Goal: Book appointment/travel/reservation

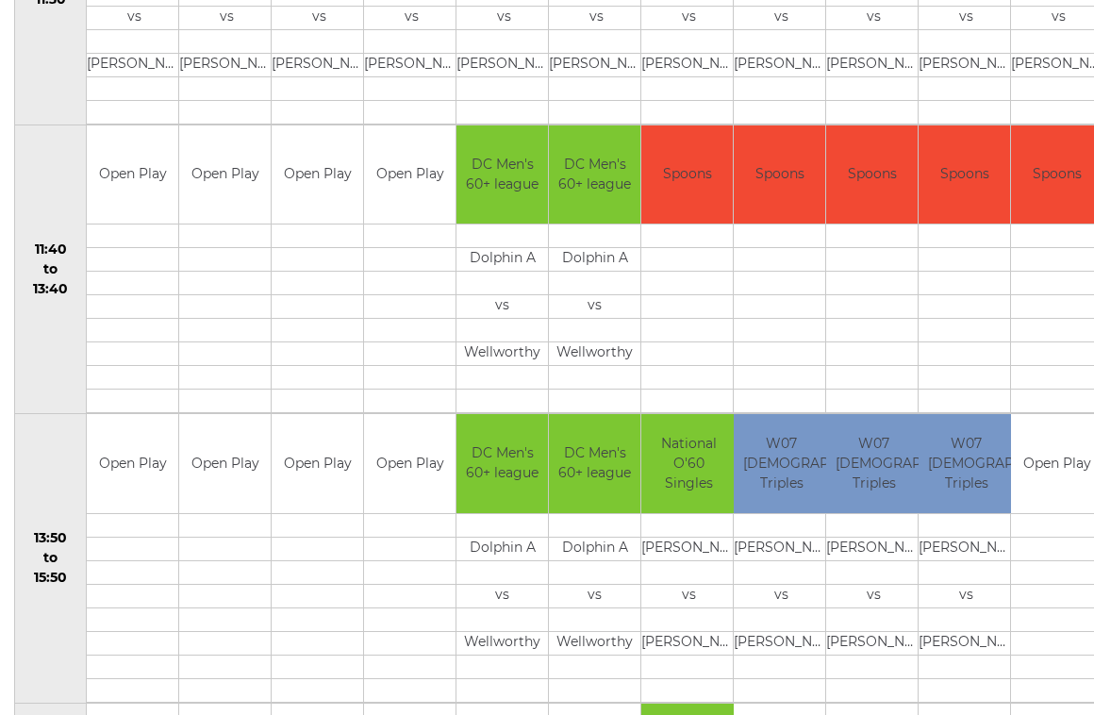
scroll to position [835, 0]
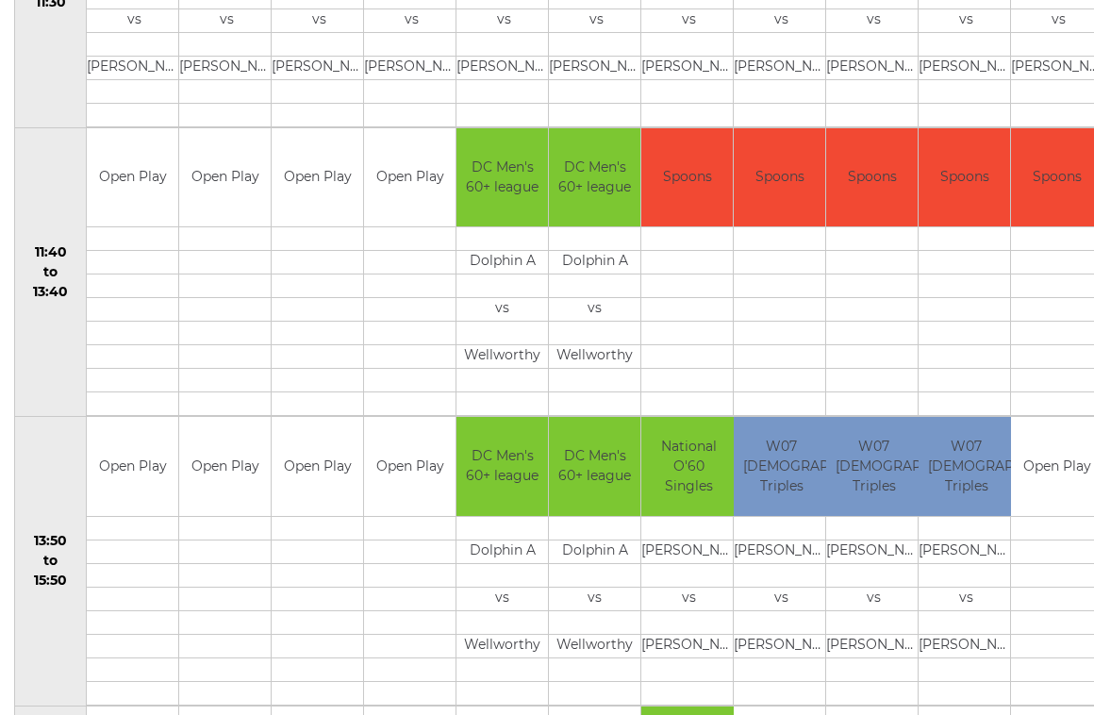
click at [321, 526] on td at bounding box center [318, 528] width 92 height 24
click at [317, 527] on td at bounding box center [318, 528] width 92 height 24
click at [321, 467] on td "Open Play" at bounding box center [318, 466] width 92 height 99
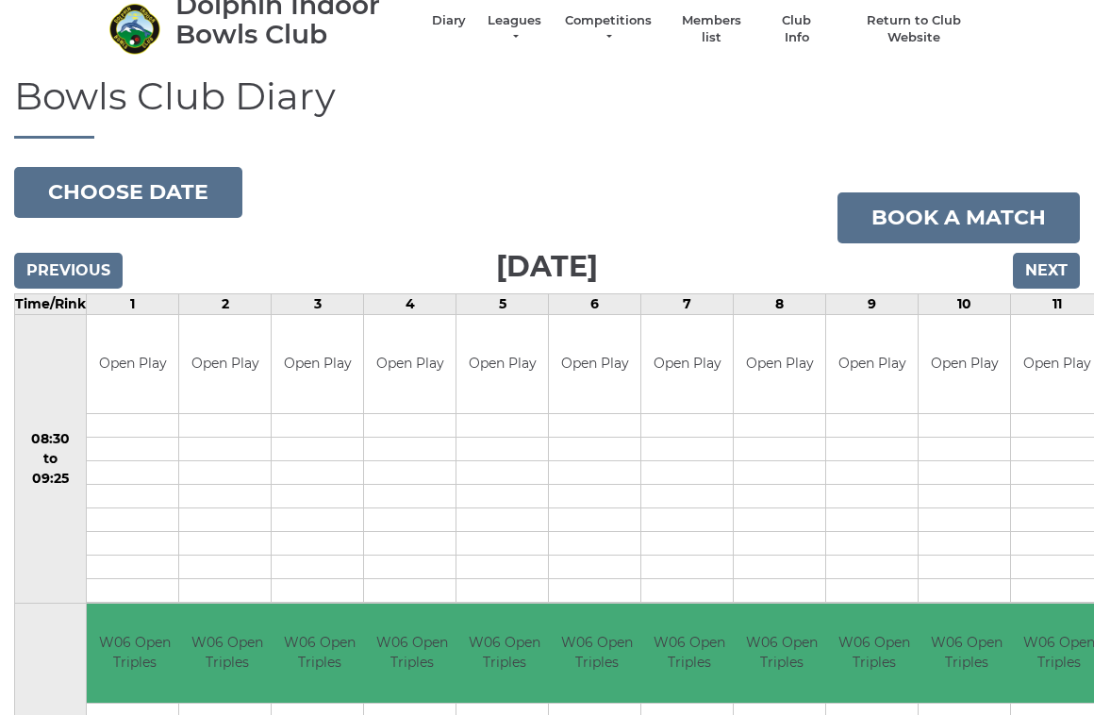
scroll to position [0, 0]
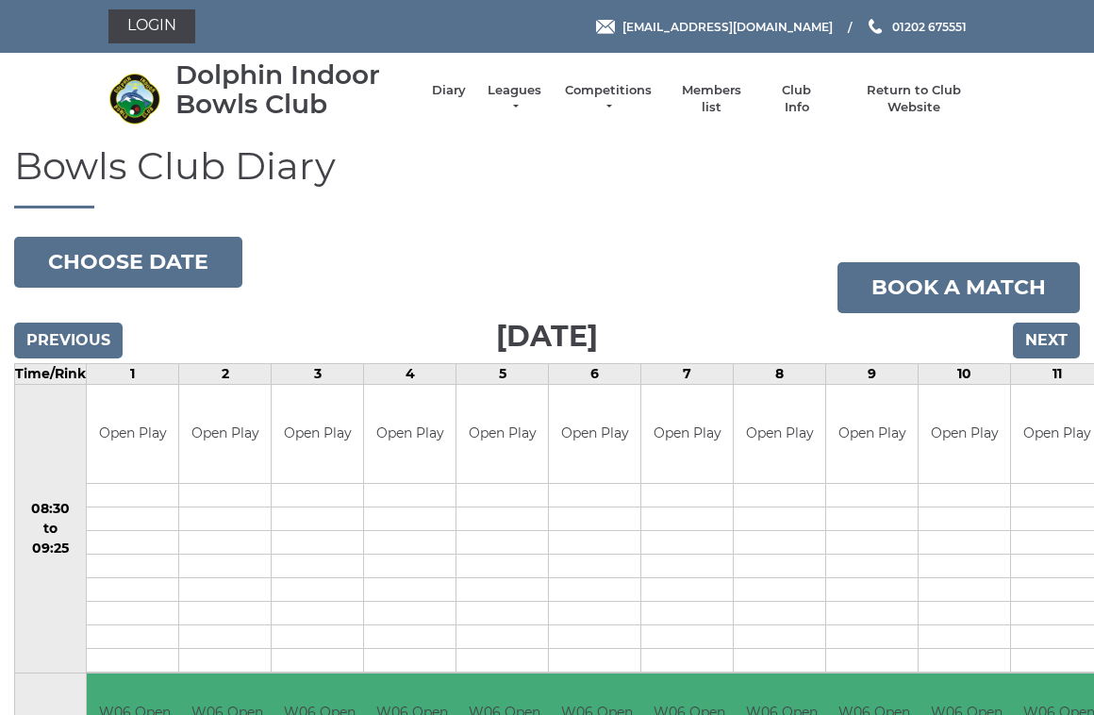
click at [974, 289] on link "Book a match" at bounding box center [959, 287] width 242 height 51
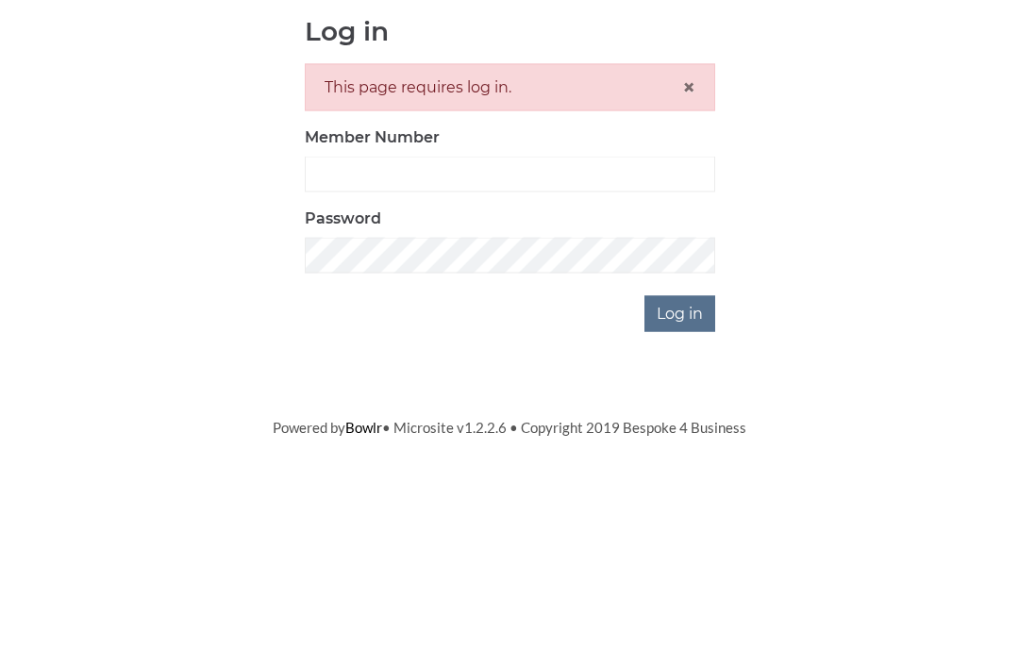
scroll to position [214, 0]
click at [356, 370] on input "Member Number" at bounding box center [510, 388] width 410 height 36
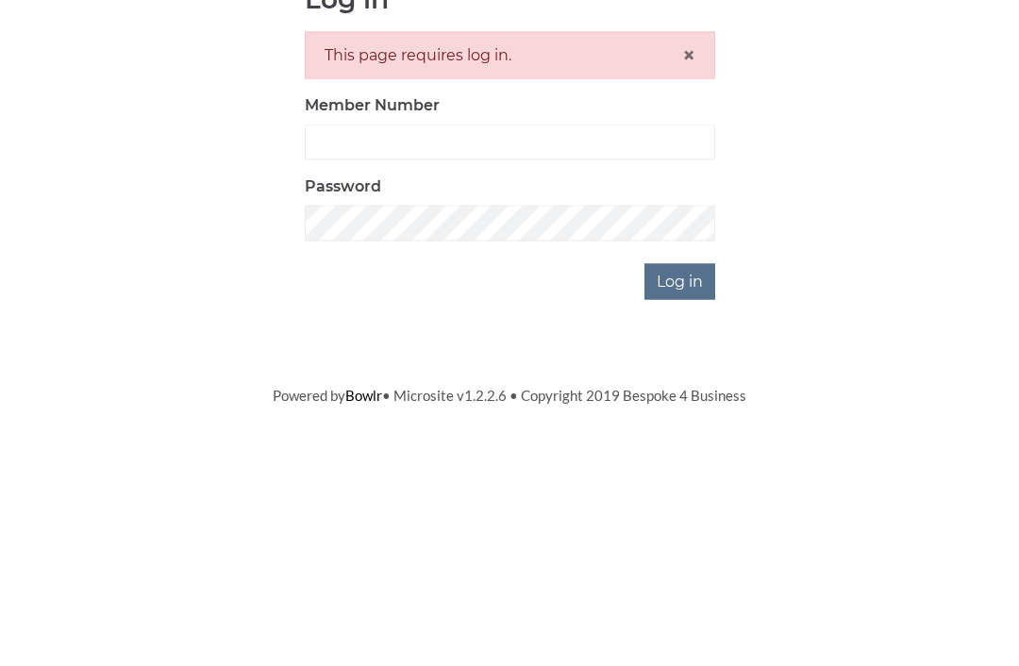
click at [170, 230] on div "Log in This page requires log in. × Member Number Password Log in" at bounding box center [509, 388] width 877 height 316
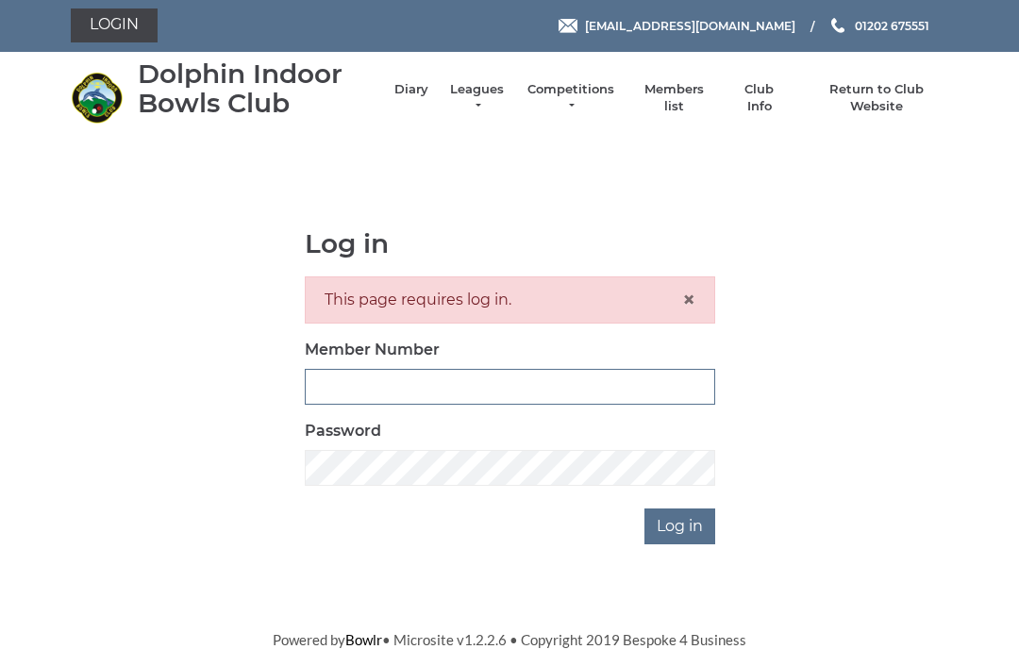
click at [458, 388] on input "Member Number" at bounding box center [510, 388] width 410 height 36
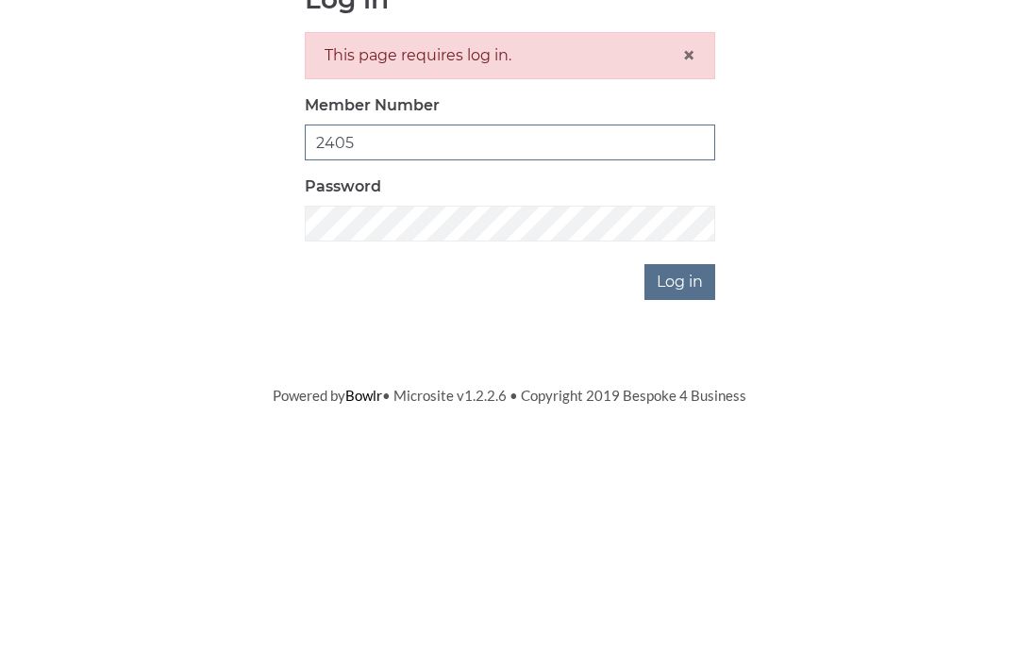
type input "2405"
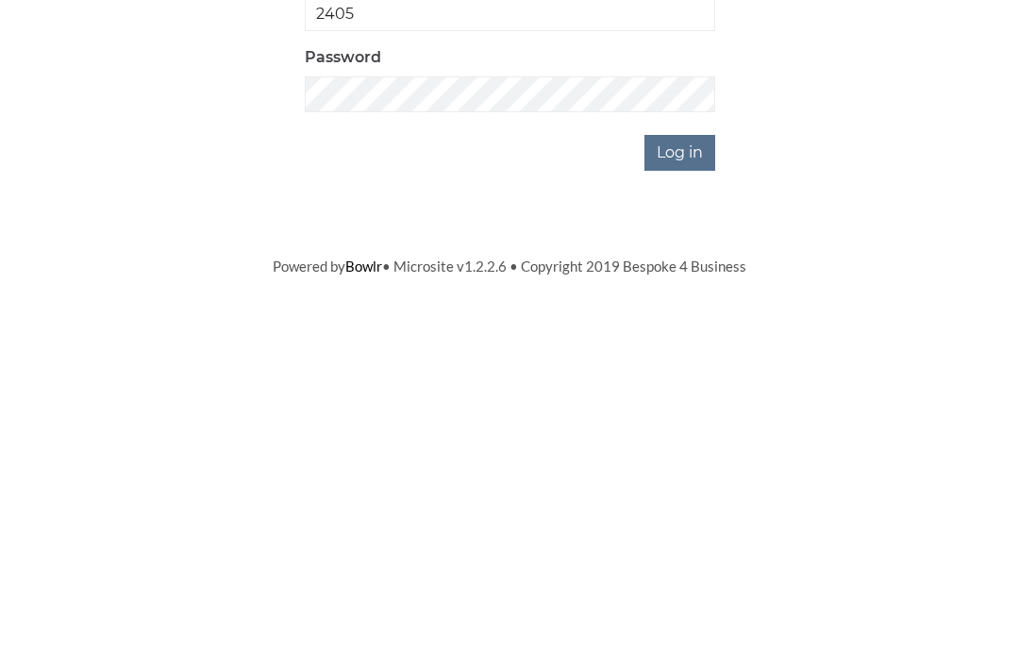
click at [691, 509] on input "Log in" at bounding box center [679, 527] width 71 height 36
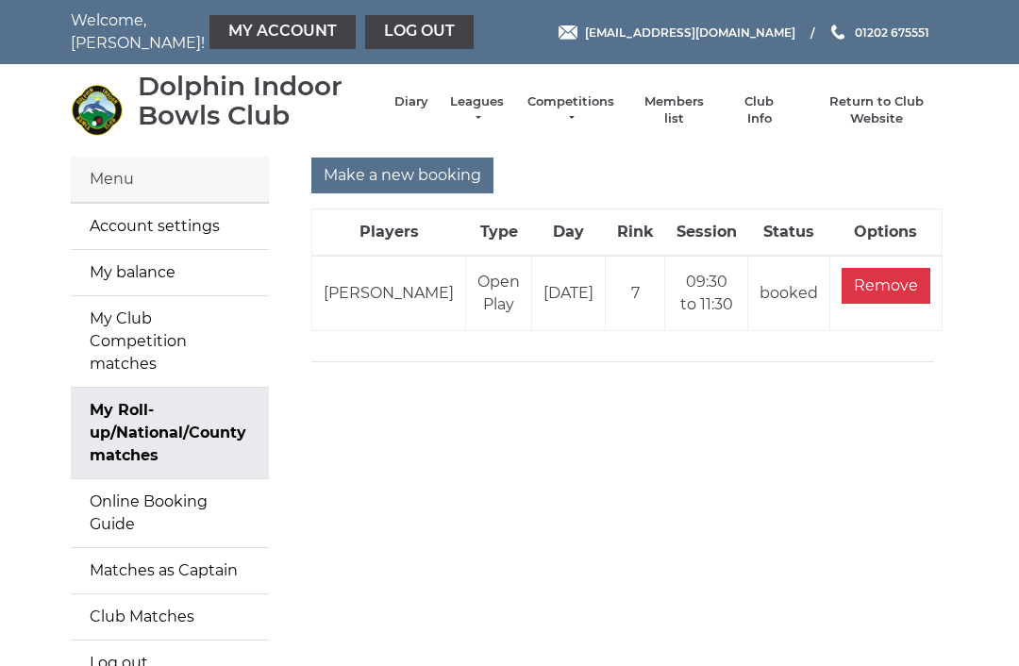
click at [436, 169] on input "Make a new booking" at bounding box center [402, 176] width 182 height 36
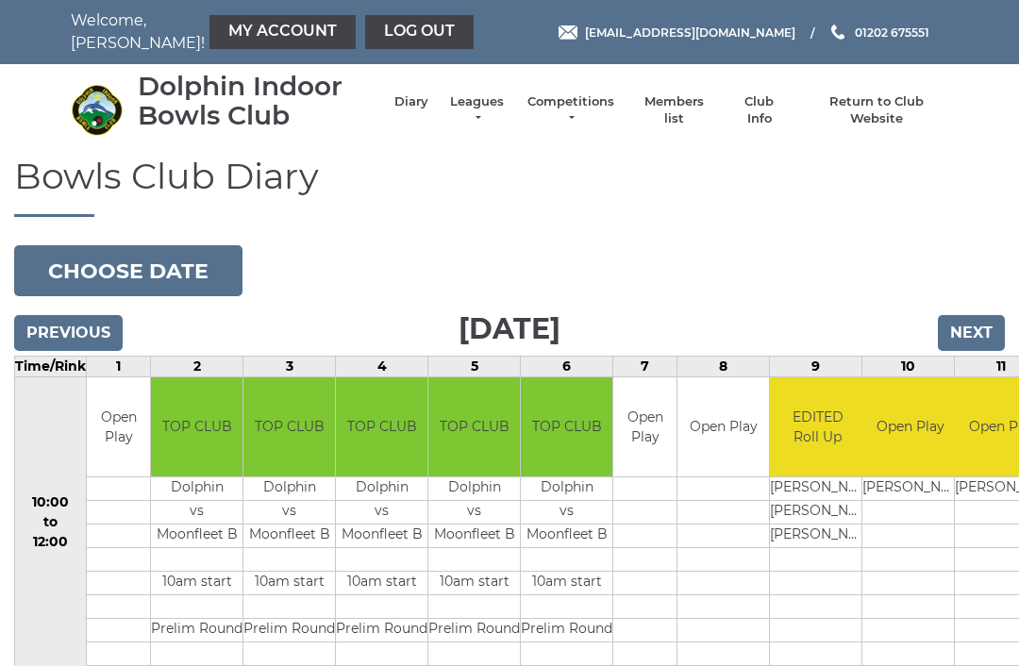
click at [983, 340] on input "Next" at bounding box center [971, 333] width 67 height 36
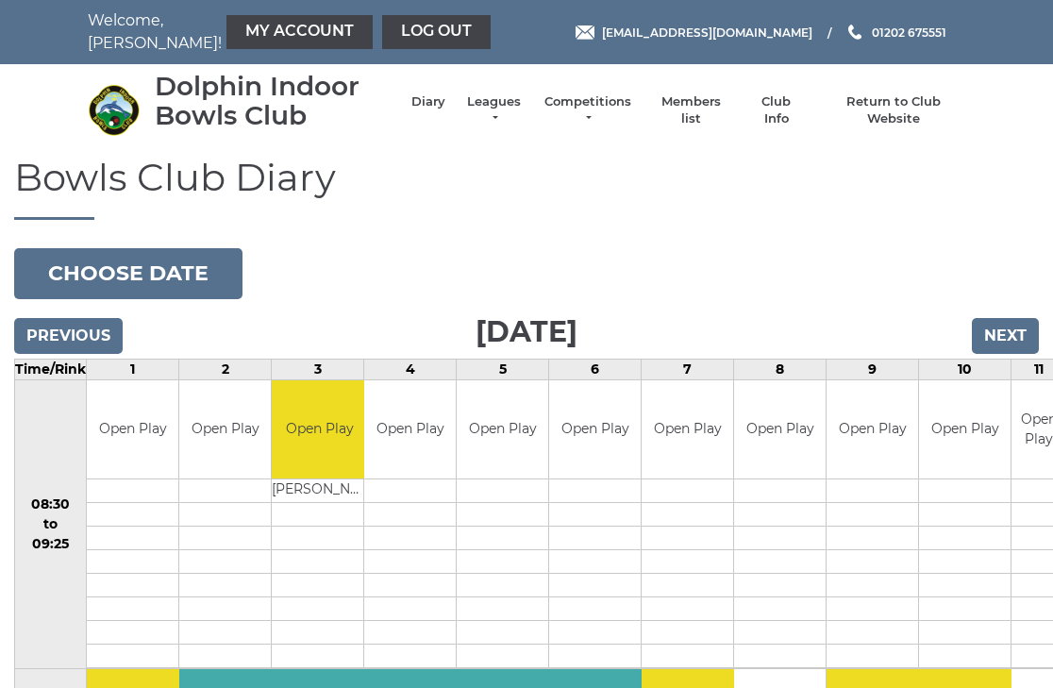
scroll to position [4, 0]
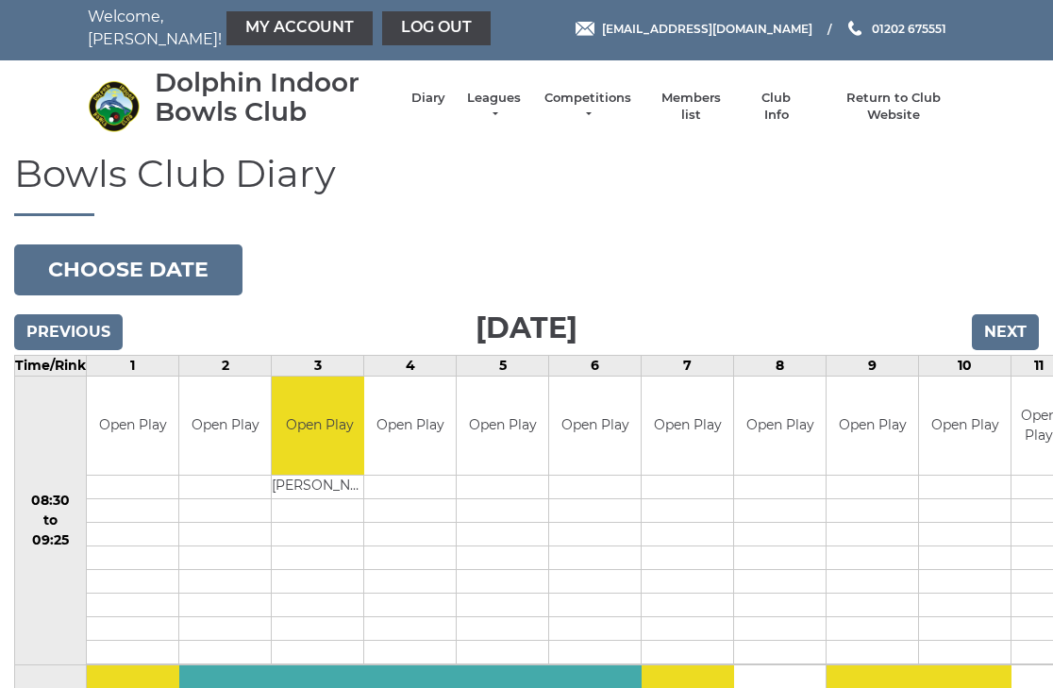
click at [1021, 338] on input "Next" at bounding box center [1005, 332] width 67 height 36
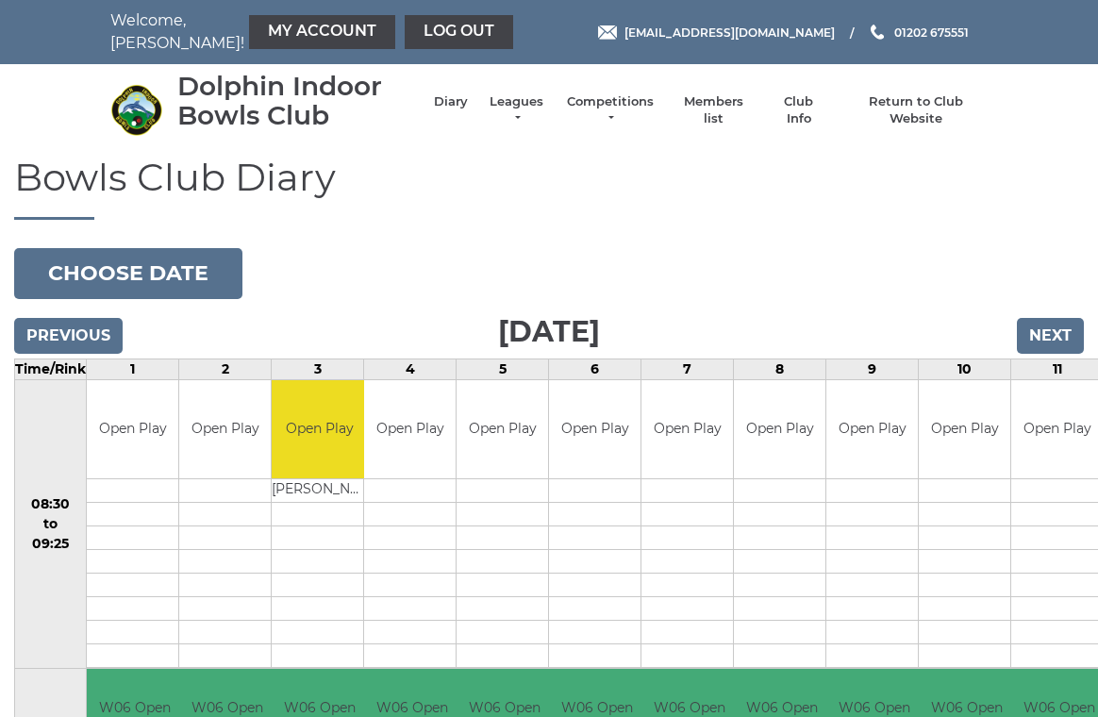
scroll to position [8, 0]
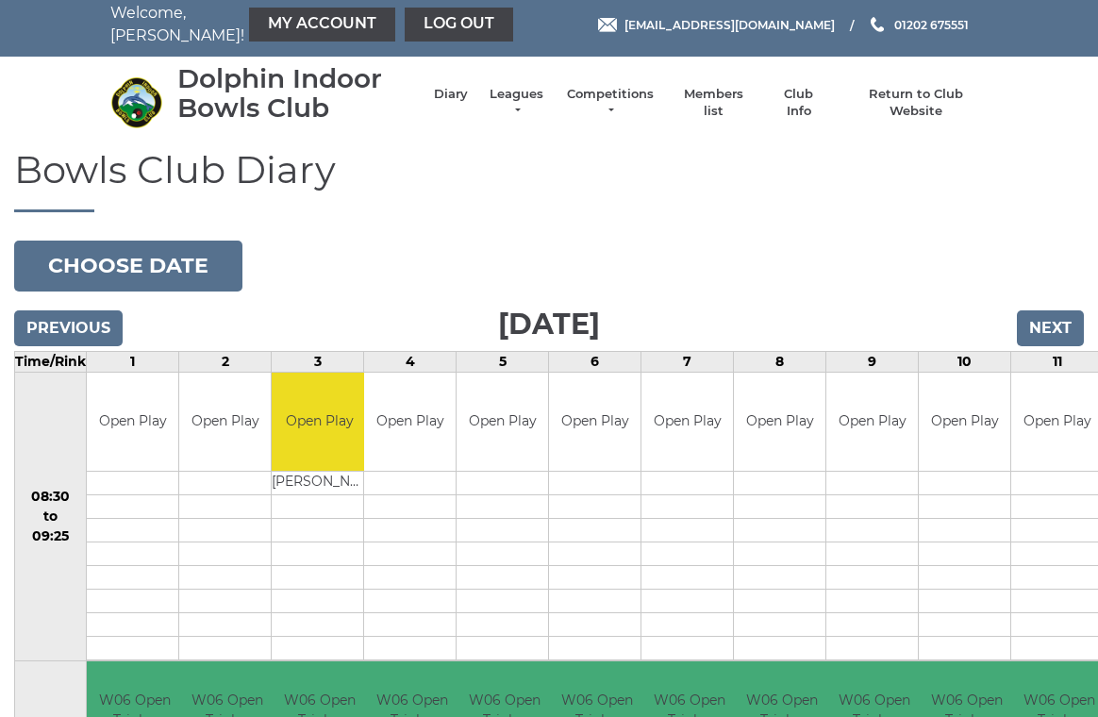
click at [1063, 339] on input "Next" at bounding box center [1050, 328] width 67 height 36
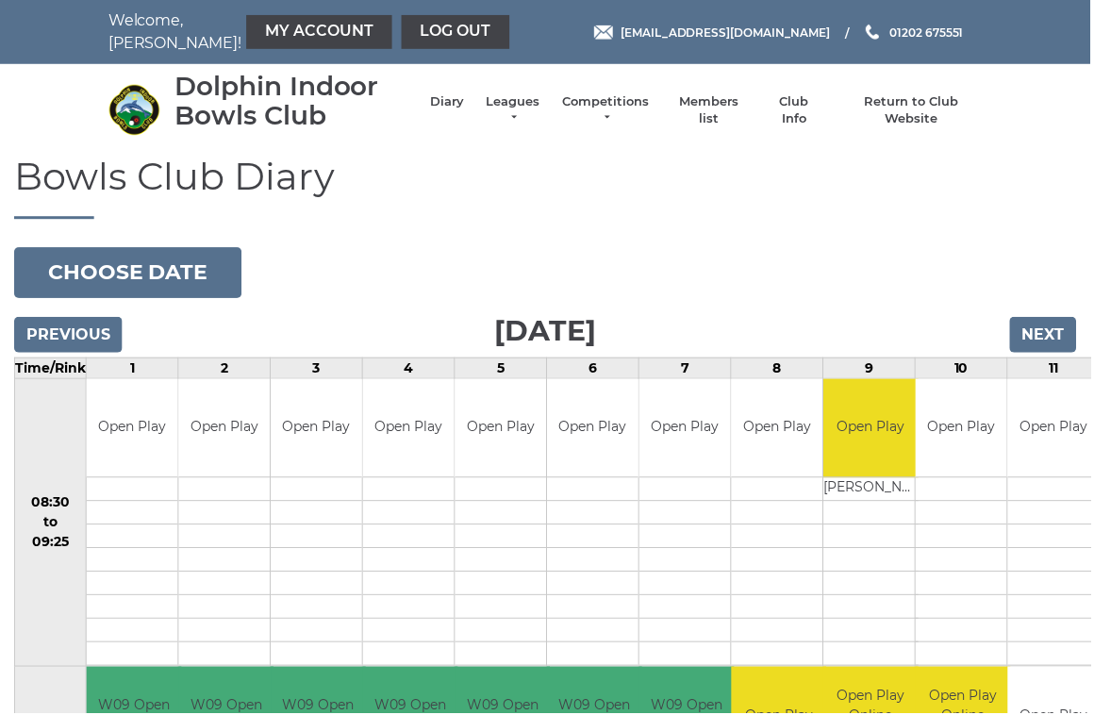
click at [1057, 346] on input "Next" at bounding box center [1046, 336] width 67 height 36
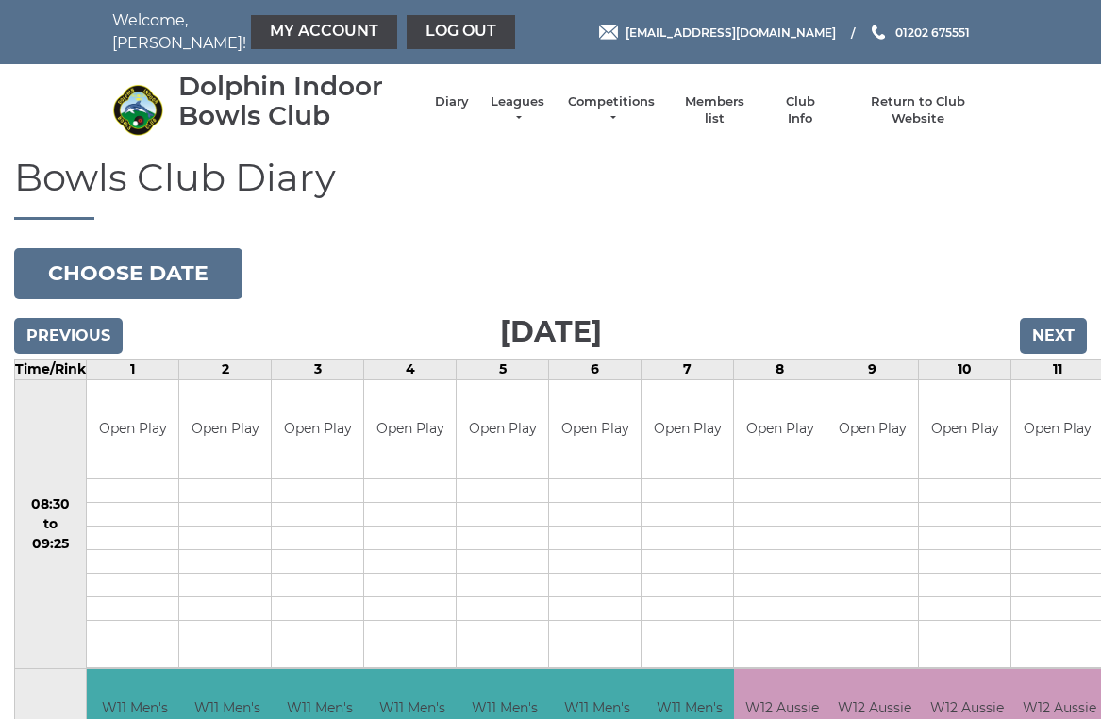
scroll to position [8, 0]
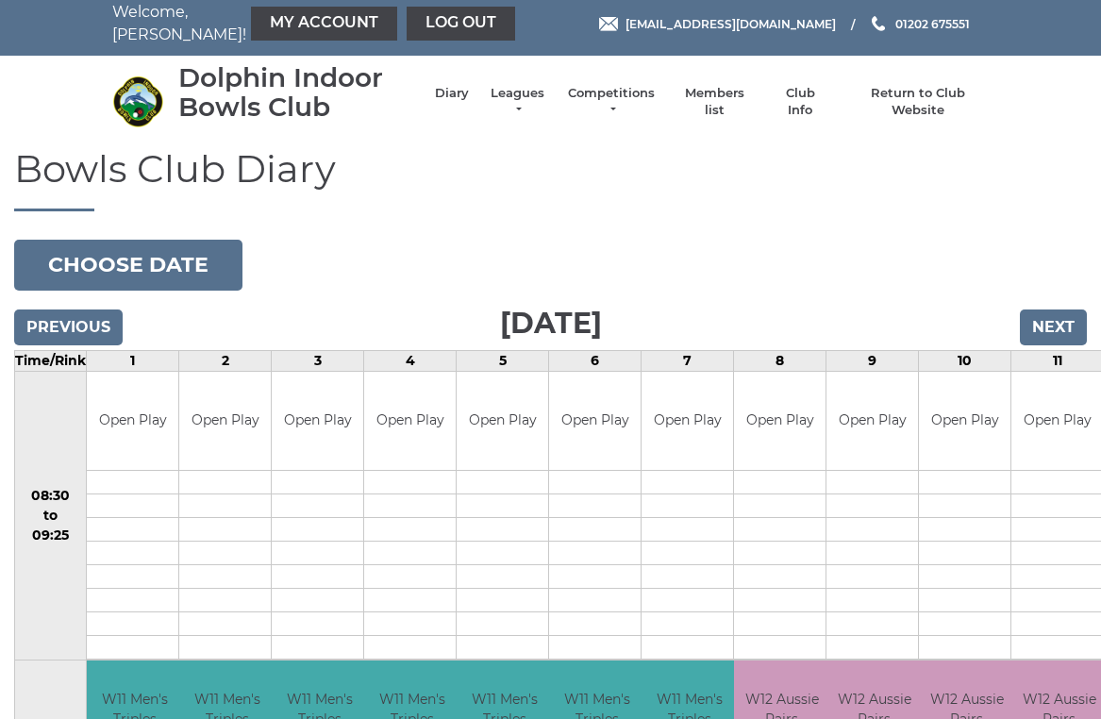
click at [1060, 337] on input "Next" at bounding box center [1053, 327] width 67 height 36
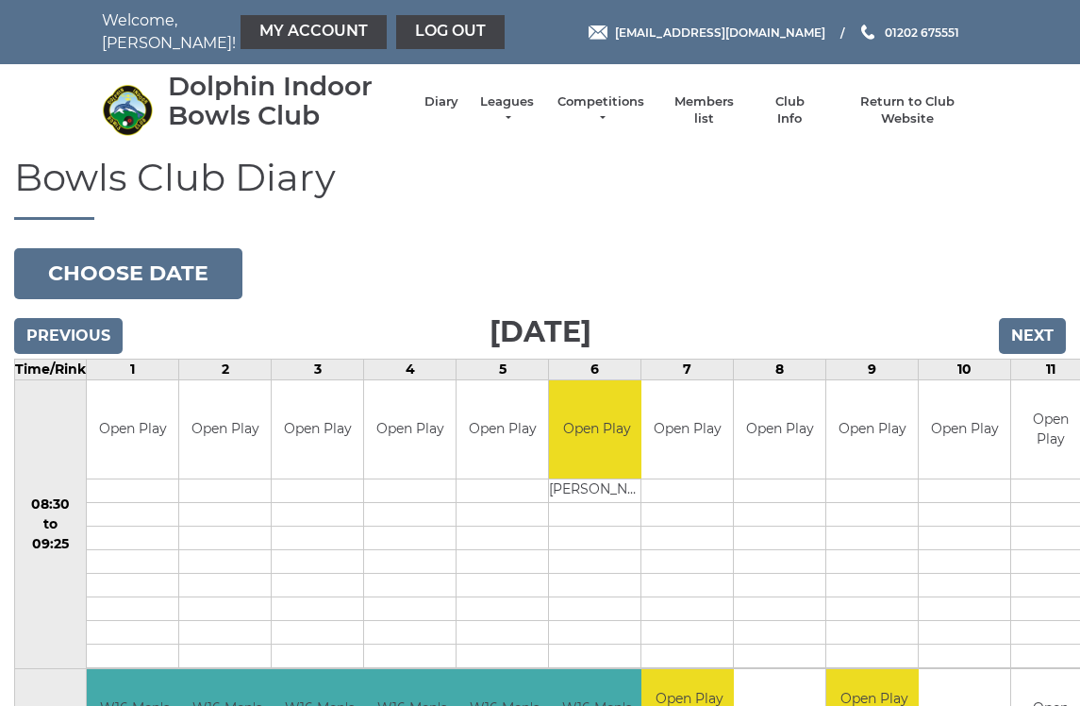
scroll to position [6, 0]
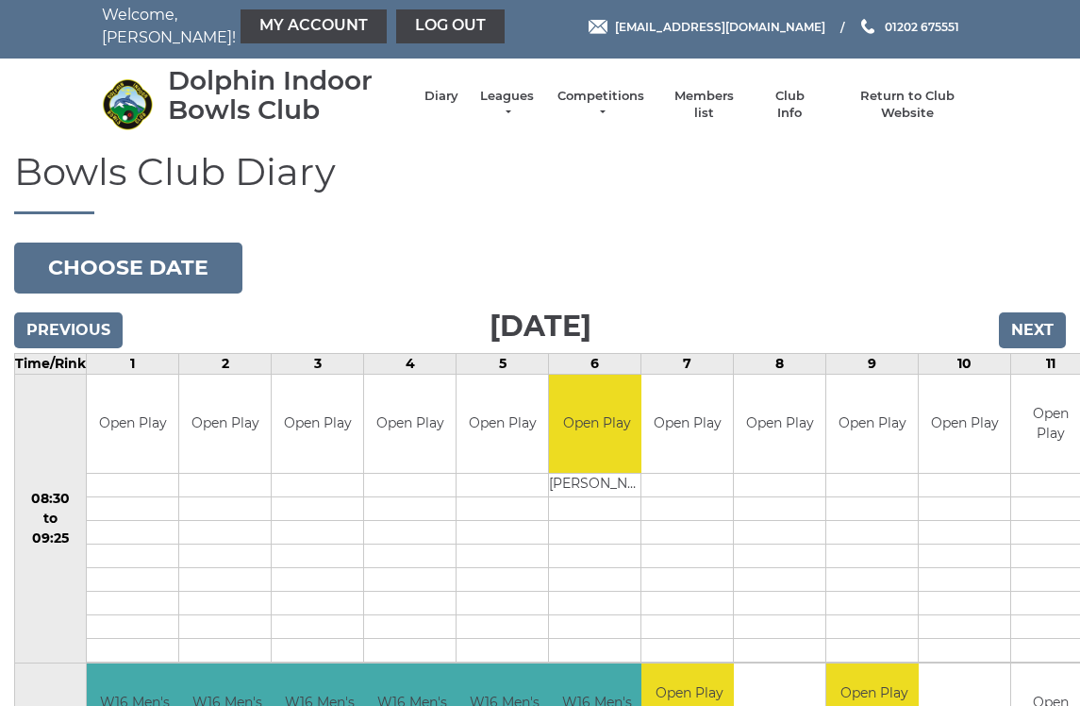
click at [1041, 339] on input "Next" at bounding box center [1032, 330] width 67 height 36
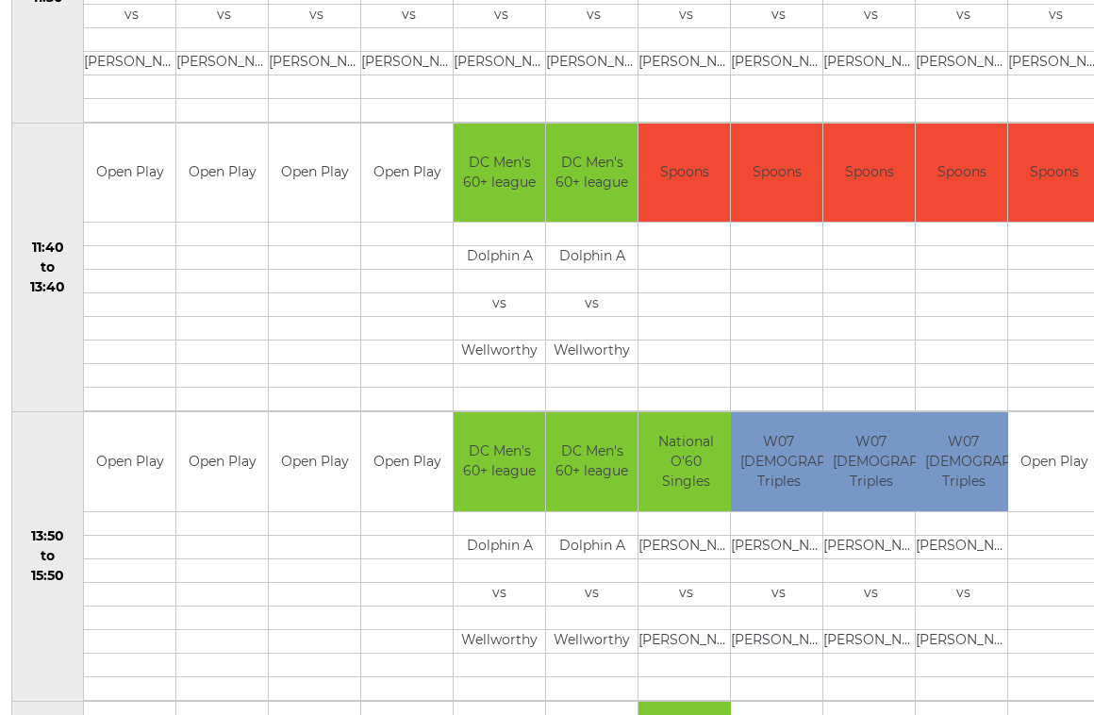
scroll to position [833, 3]
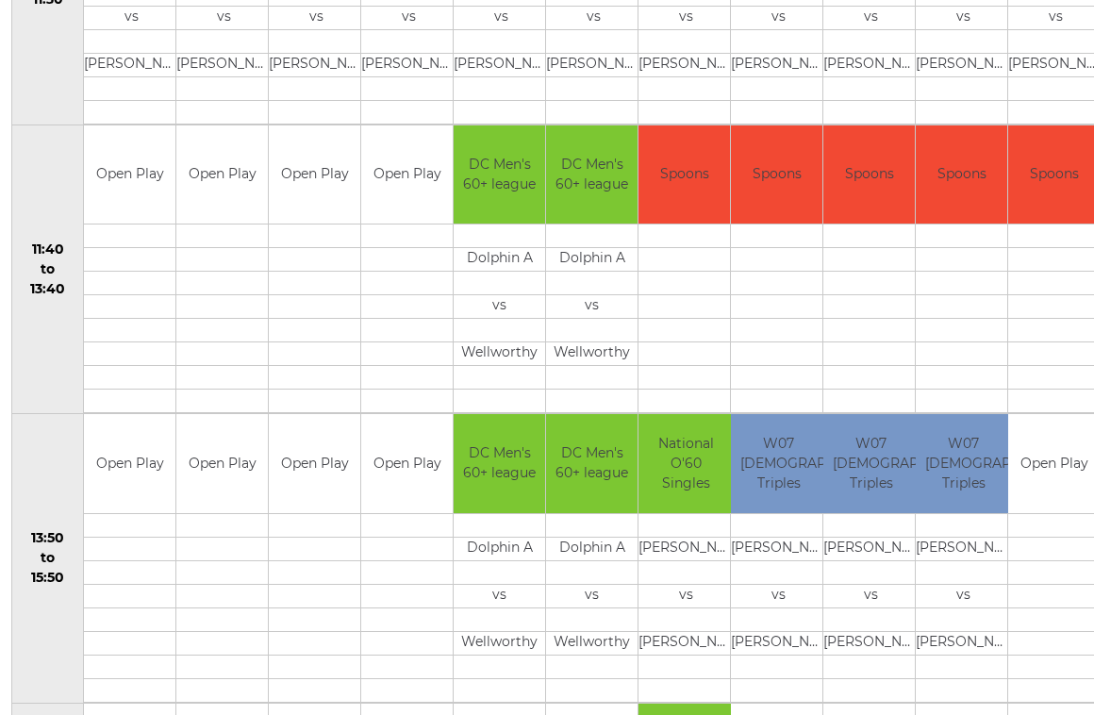
click at [315, 523] on td at bounding box center [315, 525] width 92 height 24
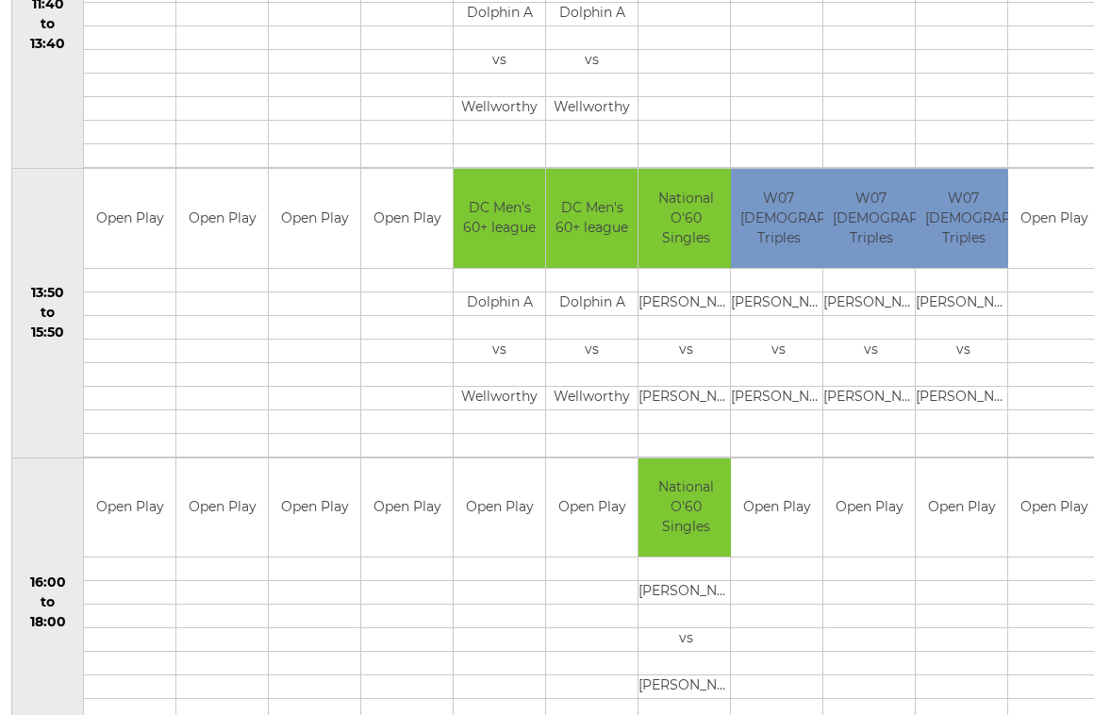
scroll to position [1079, 3]
click at [326, 278] on td at bounding box center [315, 279] width 92 height 24
click at [316, 216] on td "Open Play" at bounding box center [315, 217] width 92 height 99
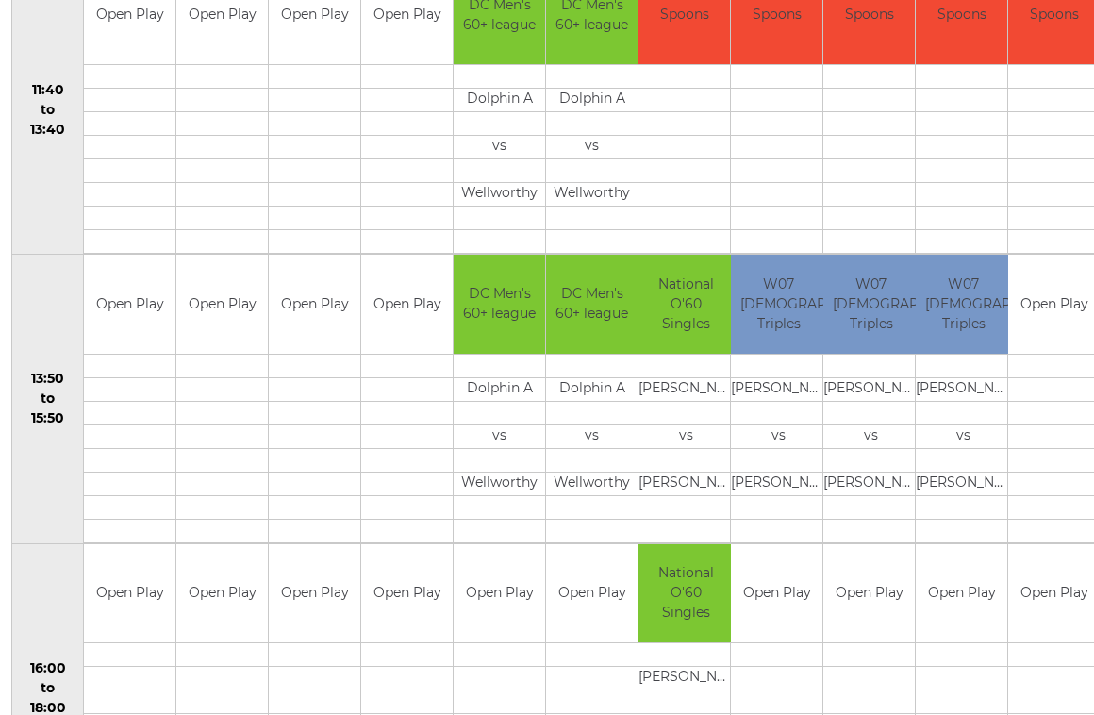
scroll to position [992, 4]
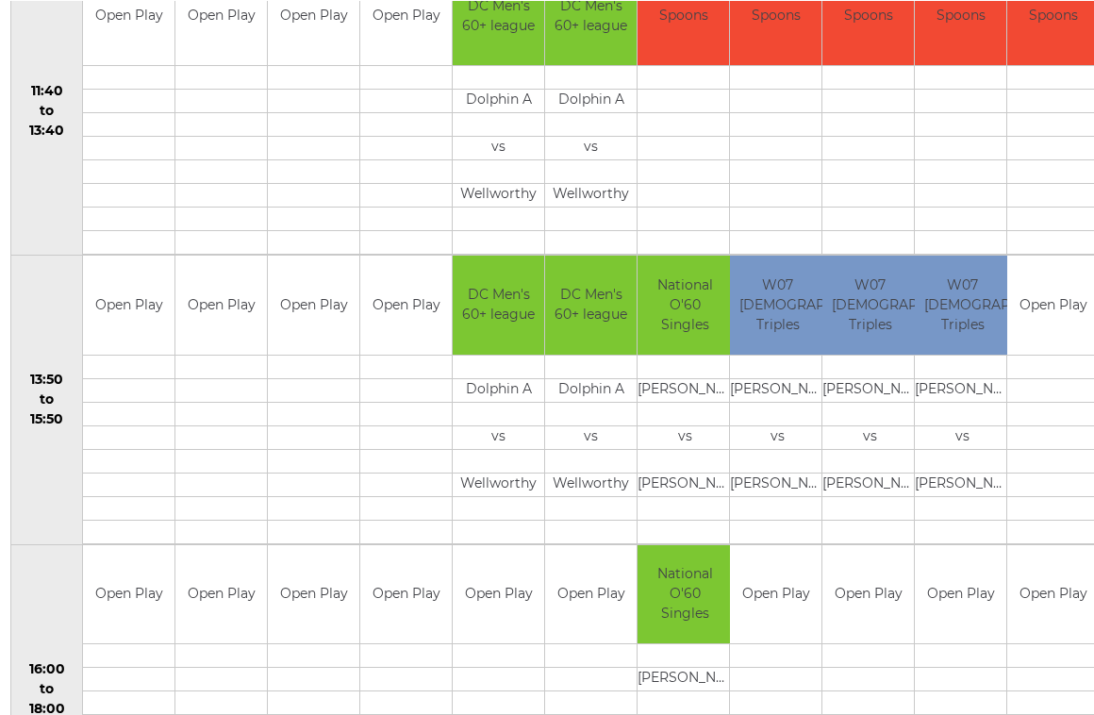
click at [324, 362] on td at bounding box center [314, 366] width 92 height 24
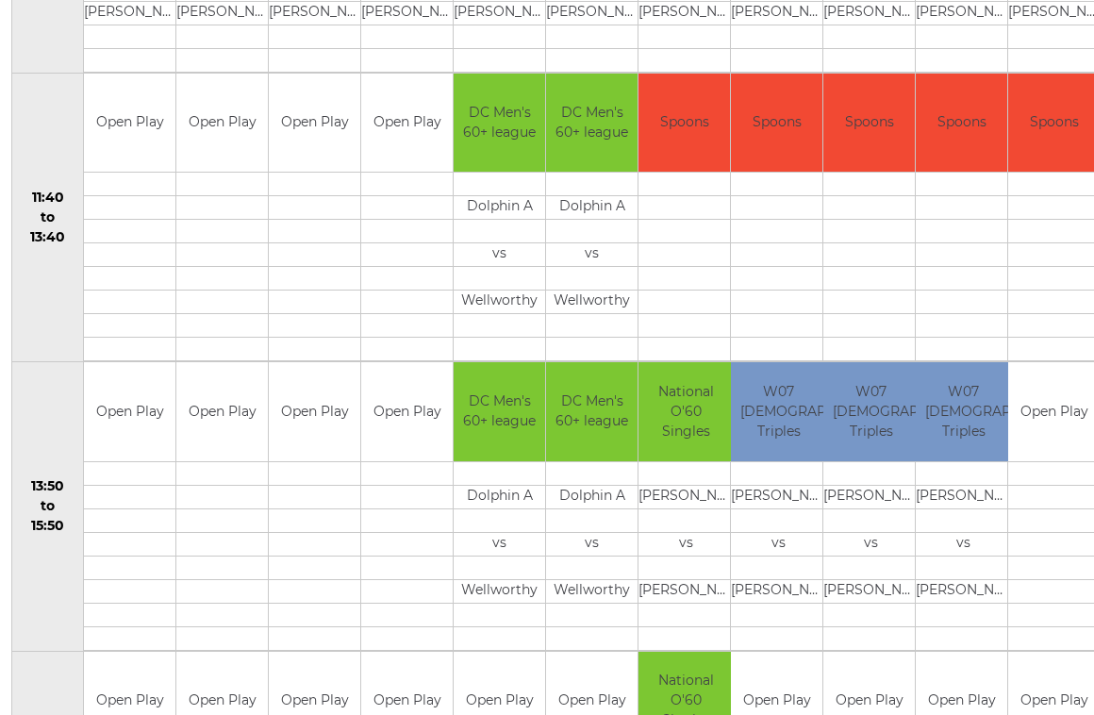
scroll to position [886, 4]
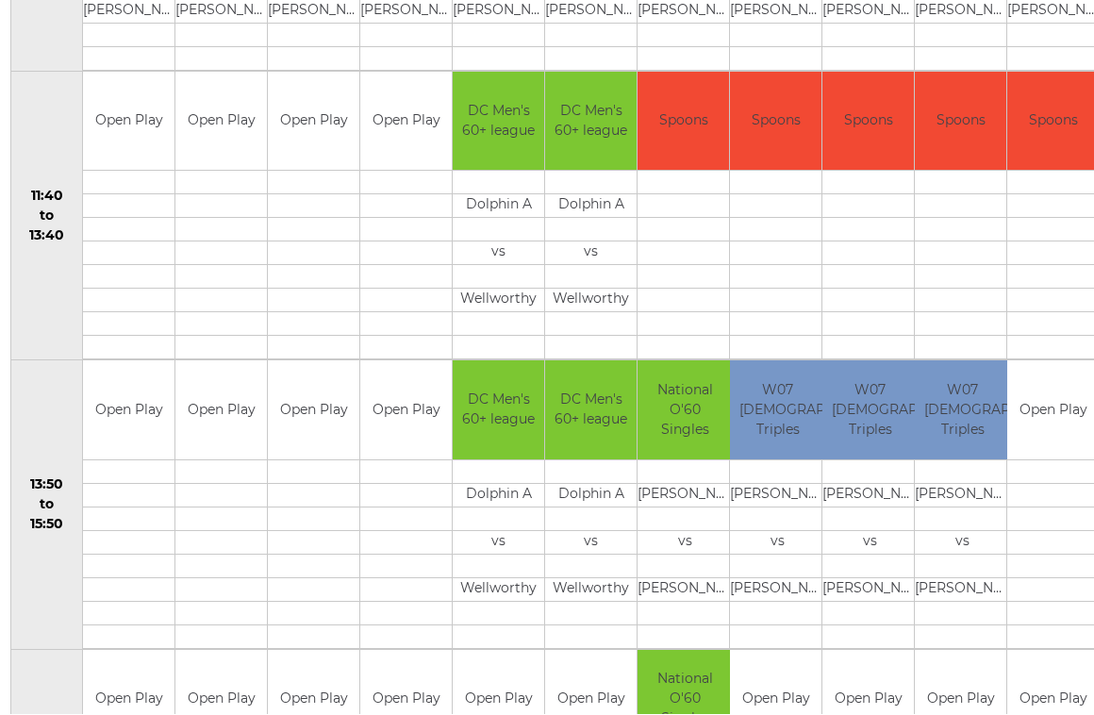
click at [316, 437] on td "Open Play" at bounding box center [314, 410] width 92 height 99
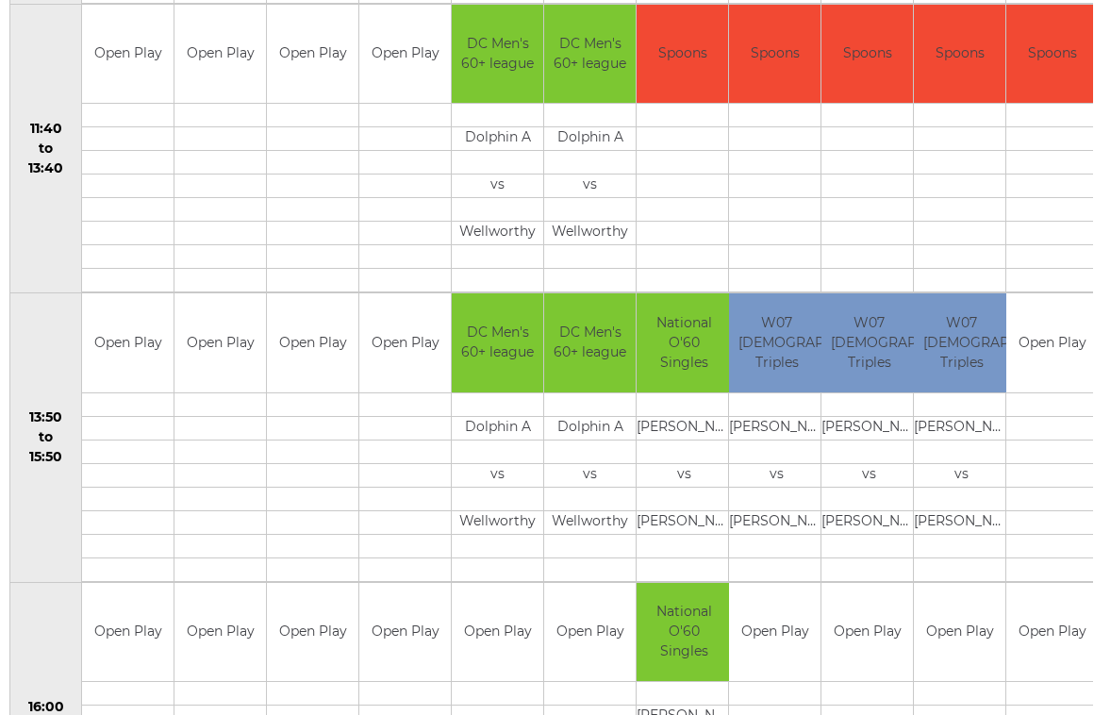
scroll to position [953, 4]
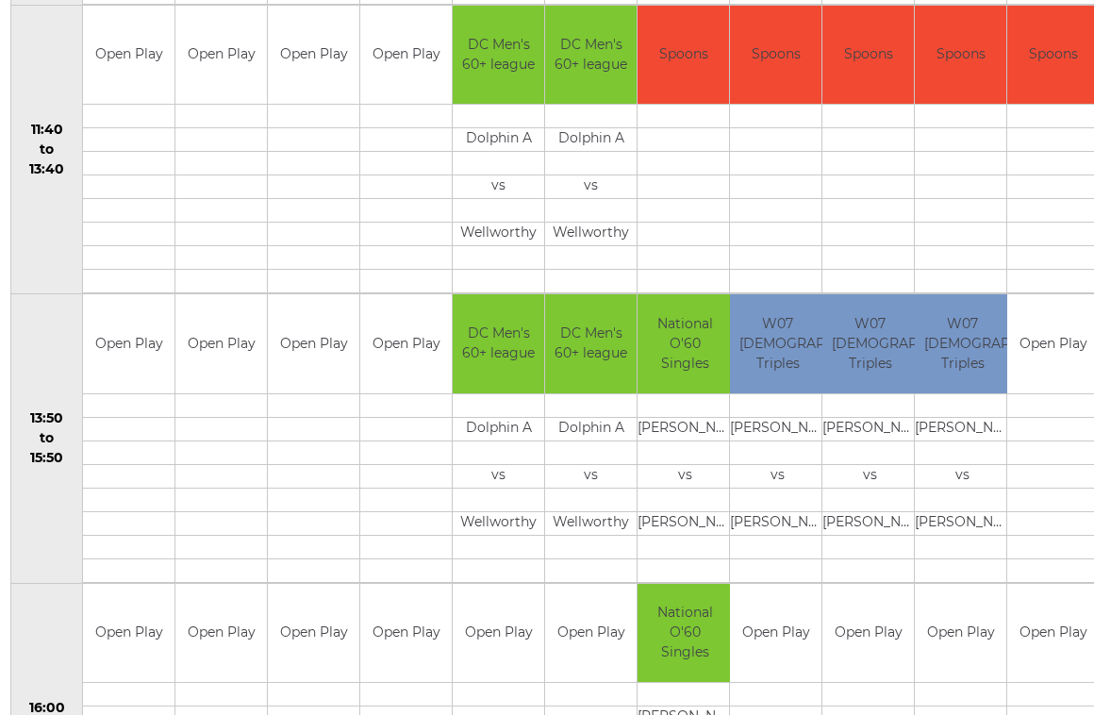
click at [321, 358] on td "Open Play" at bounding box center [314, 343] width 92 height 99
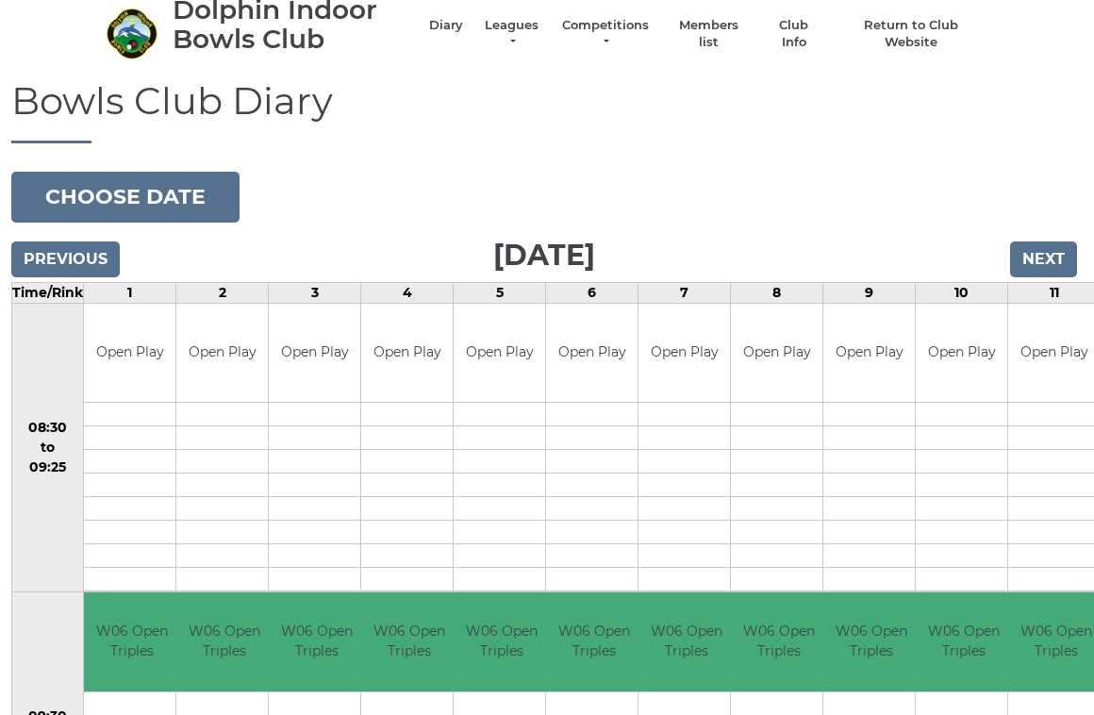
scroll to position [0, 3]
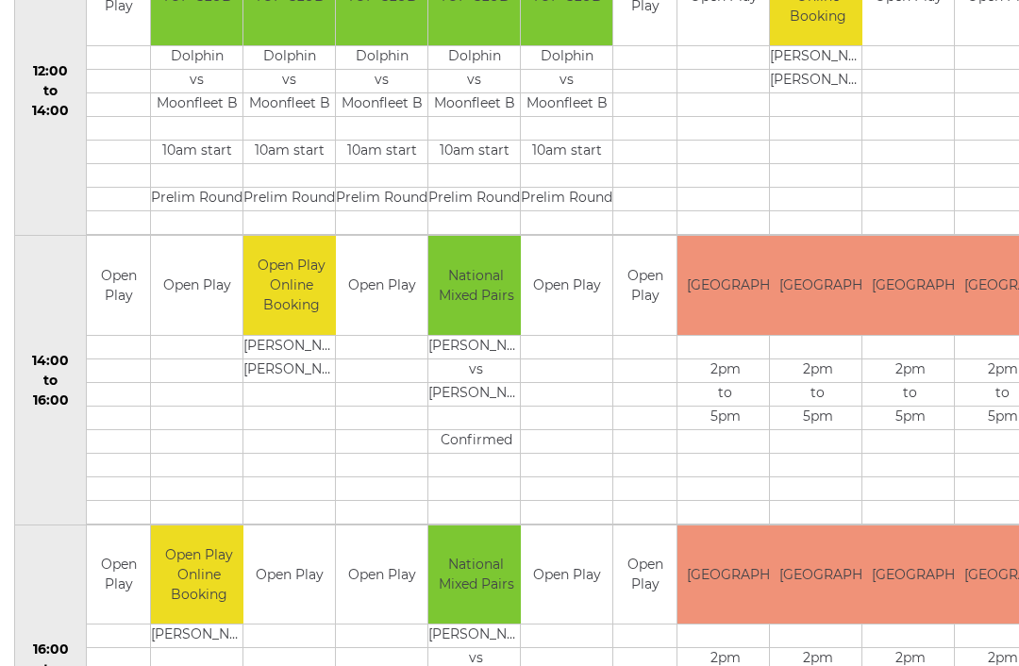
scroll to position [720, 0]
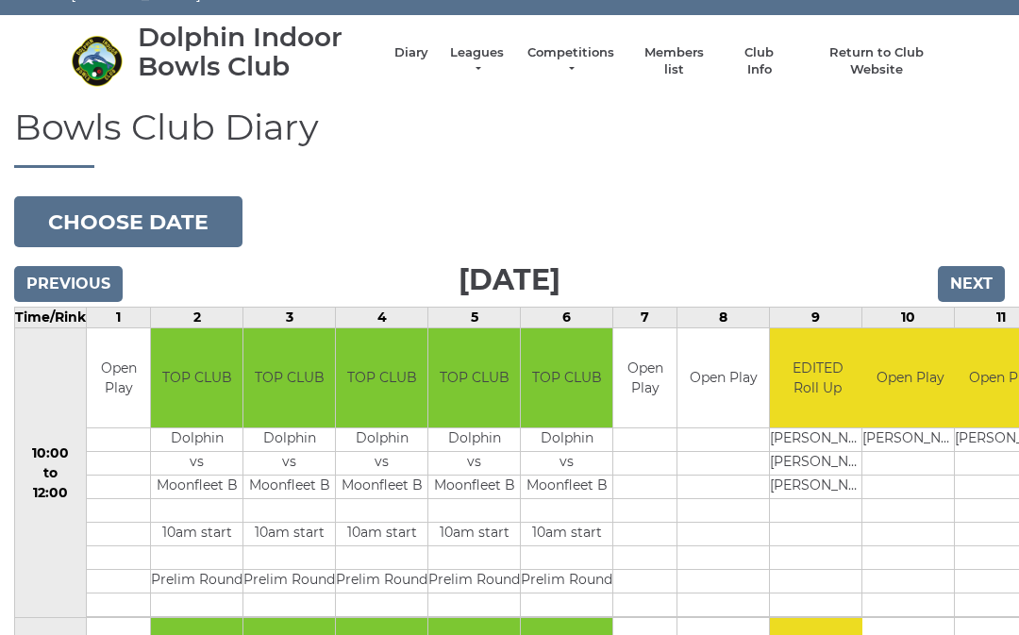
scroll to position [0, 0]
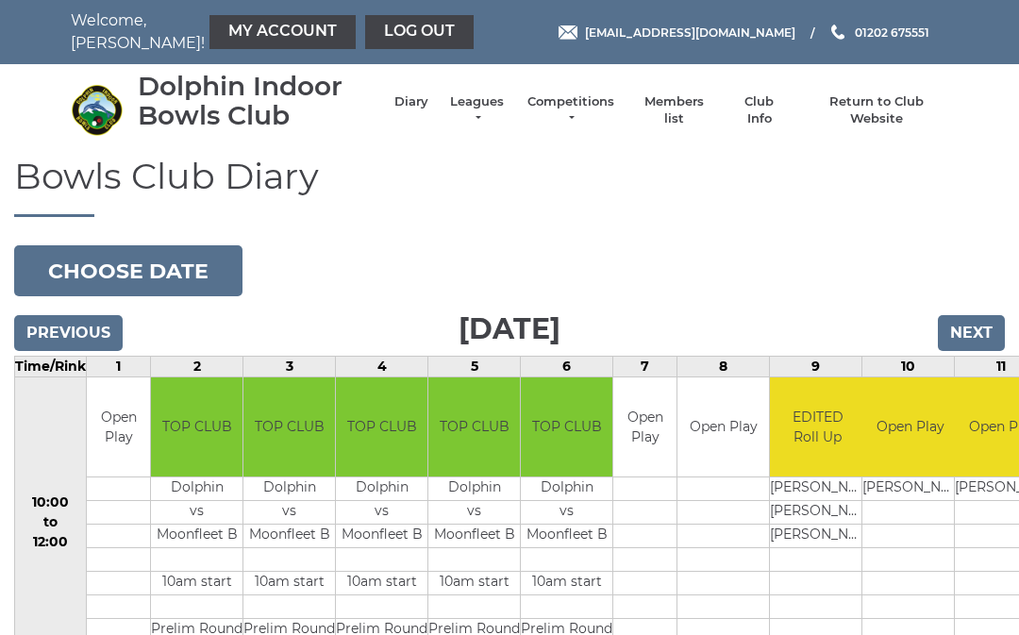
click at [188, 271] on button "Choose date" at bounding box center [128, 270] width 228 height 51
click at [975, 336] on input "Next" at bounding box center [971, 333] width 67 height 36
click at [981, 332] on input "Next" at bounding box center [971, 333] width 67 height 36
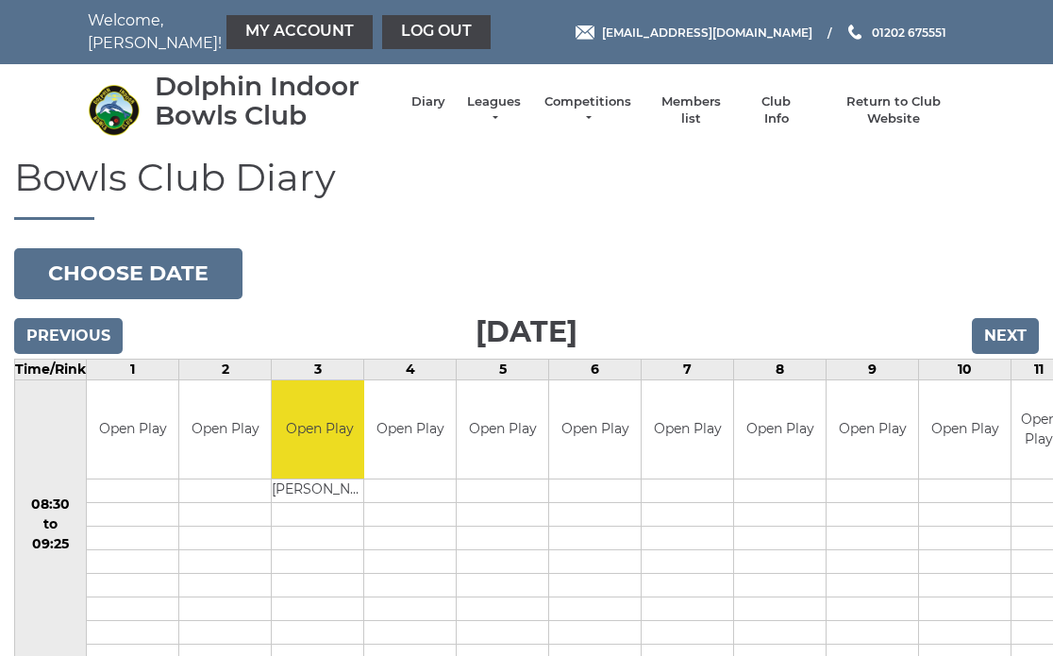
click at [1004, 333] on input "Next" at bounding box center [1005, 336] width 67 height 36
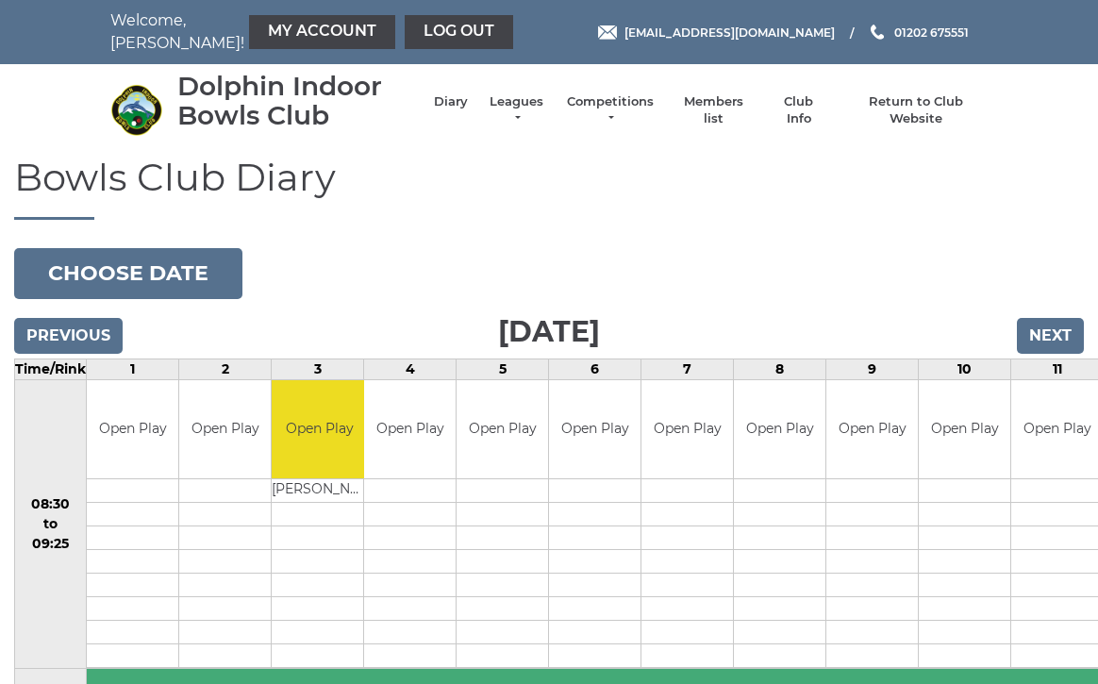
click at [1065, 330] on input "Next" at bounding box center [1050, 336] width 67 height 36
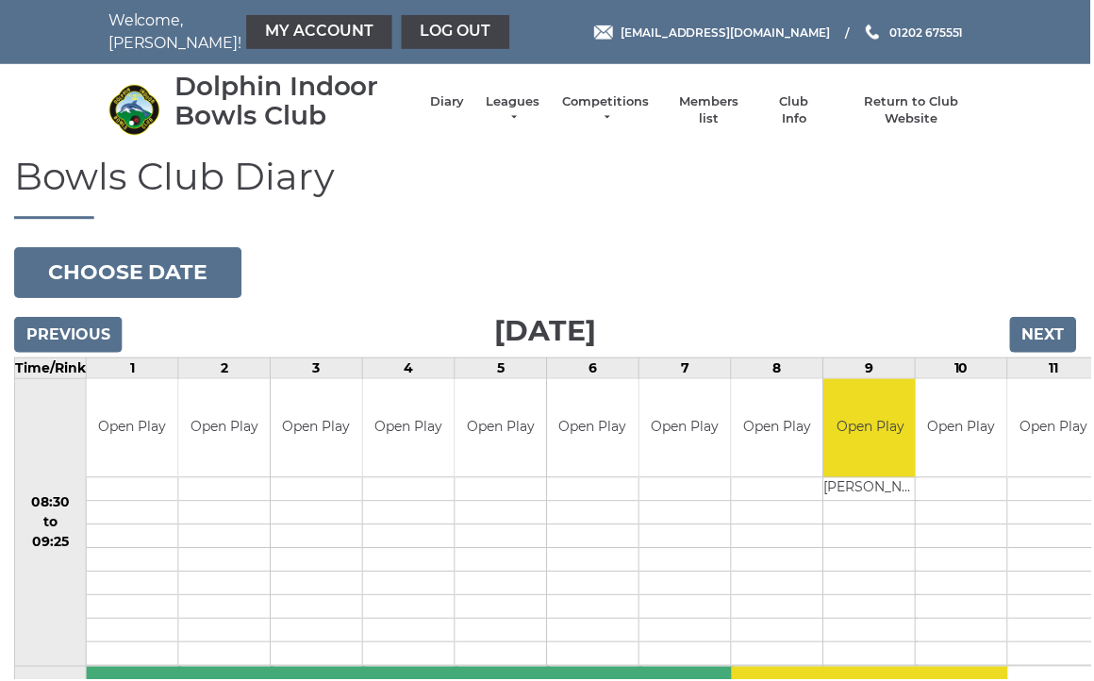
click at [1063, 334] on input "Next" at bounding box center [1046, 336] width 67 height 36
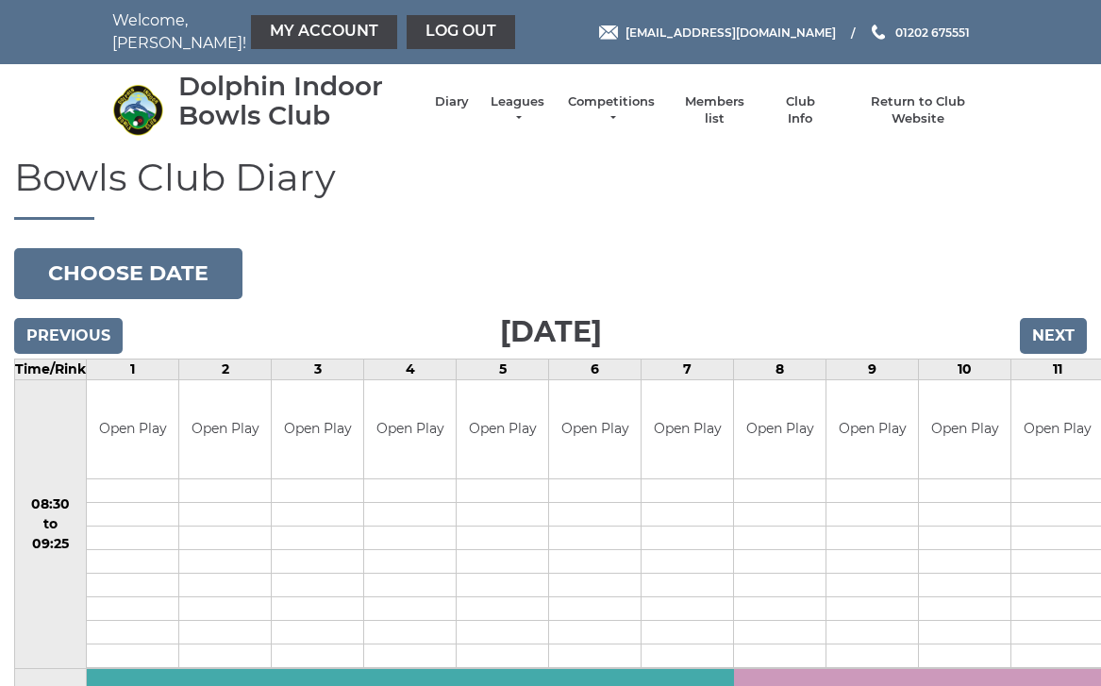
scroll to position [10, 0]
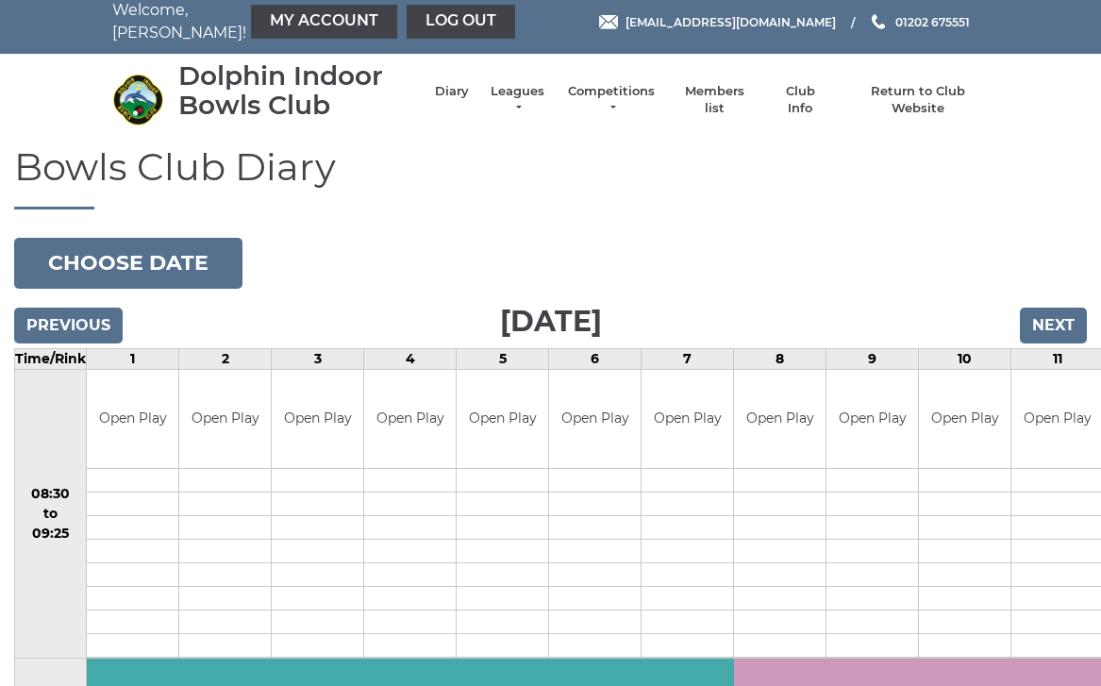
click at [1067, 322] on input "Next" at bounding box center [1053, 326] width 67 height 36
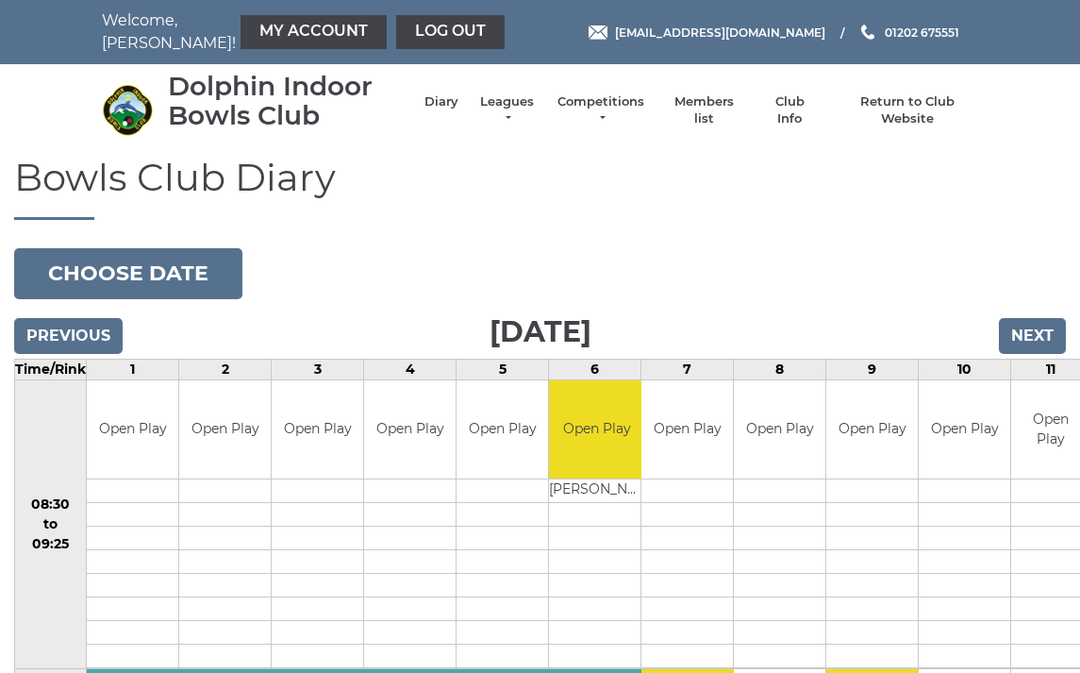
scroll to position [8, 0]
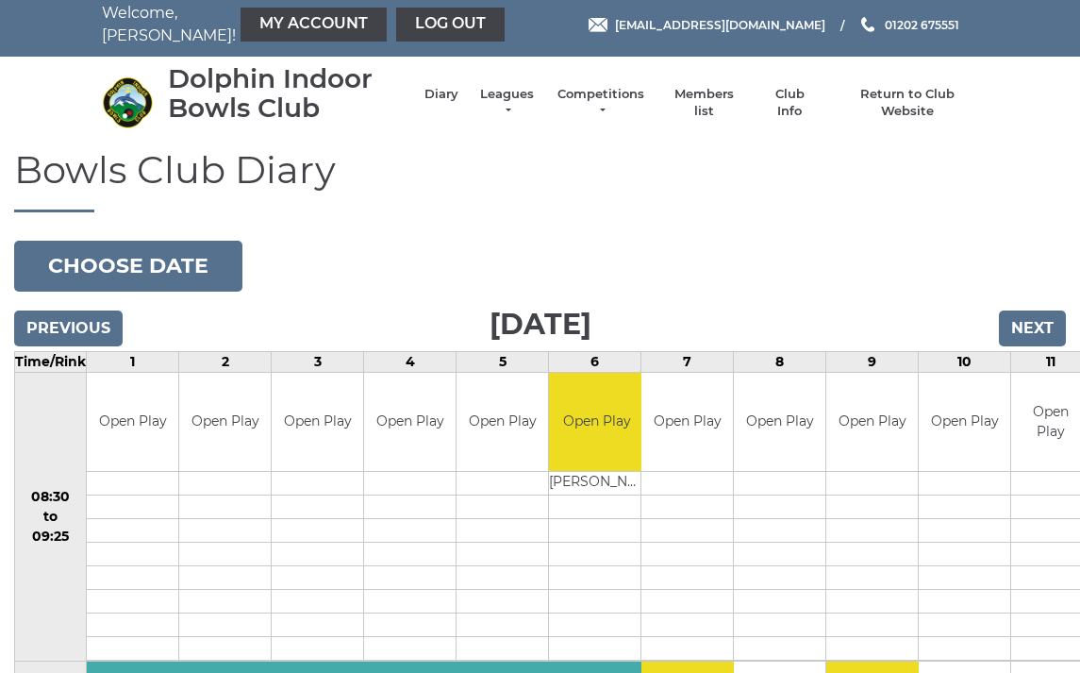
click at [1050, 323] on input "Next" at bounding box center [1032, 328] width 67 height 36
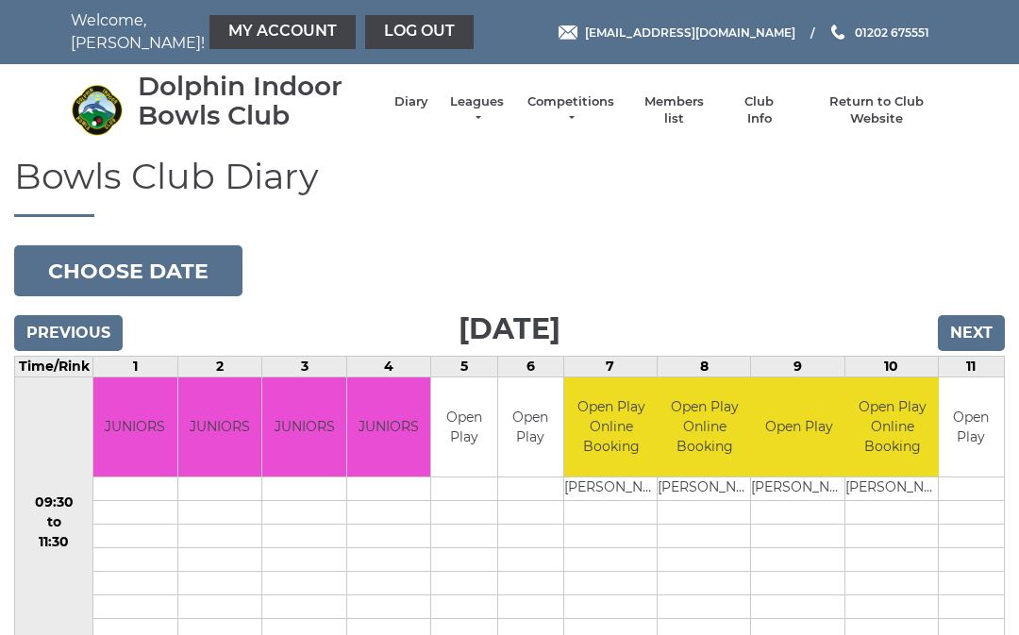
click at [986, 325] on input "Next" at bounding box center [971, 333] width 67 height 36
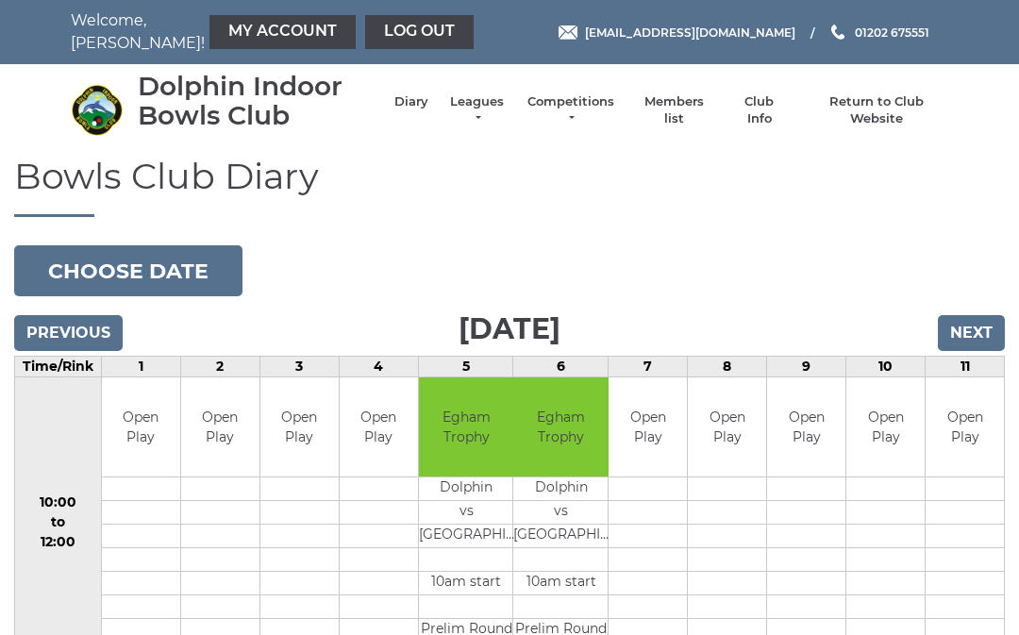
click at [980, 328] on input "Next" at bounding box center [971, 333] width 67 height 36
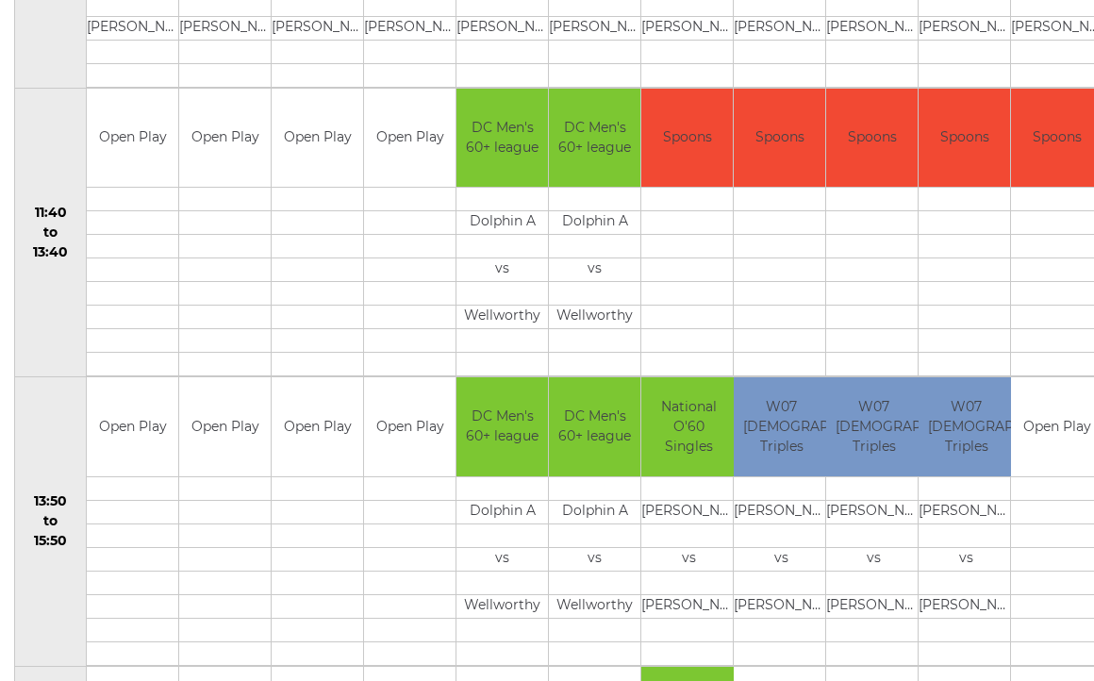
scroll to position [873, 0]
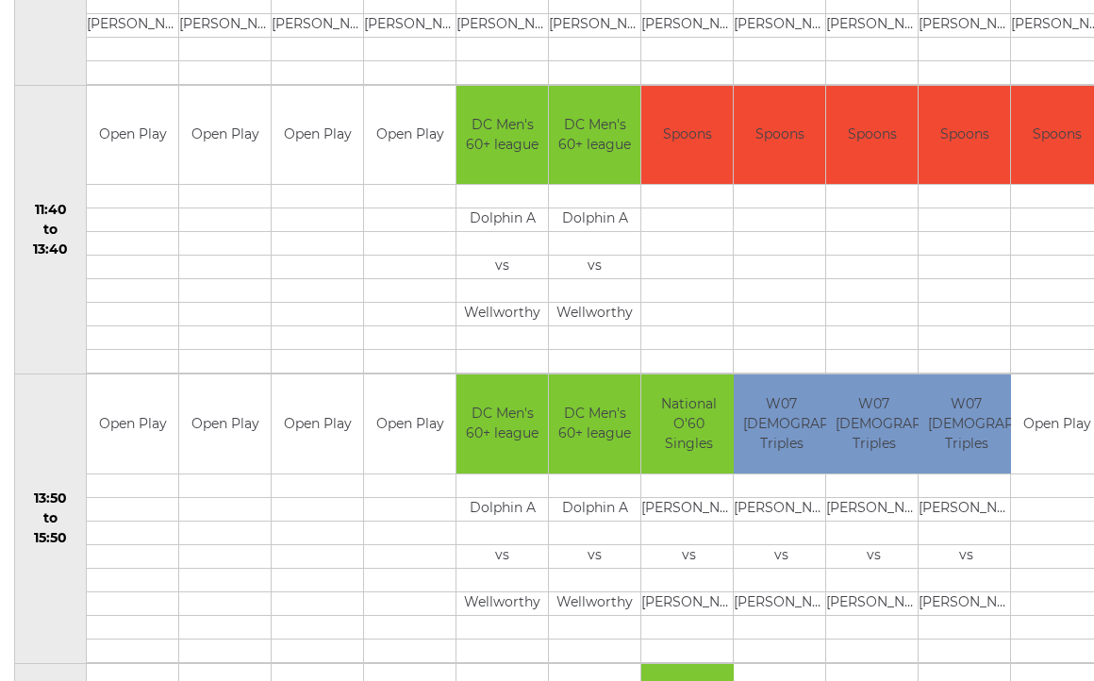
click at [53, 631] on td "13:50 to 15:50" at bounding box center [51, 519] width 72 height 290
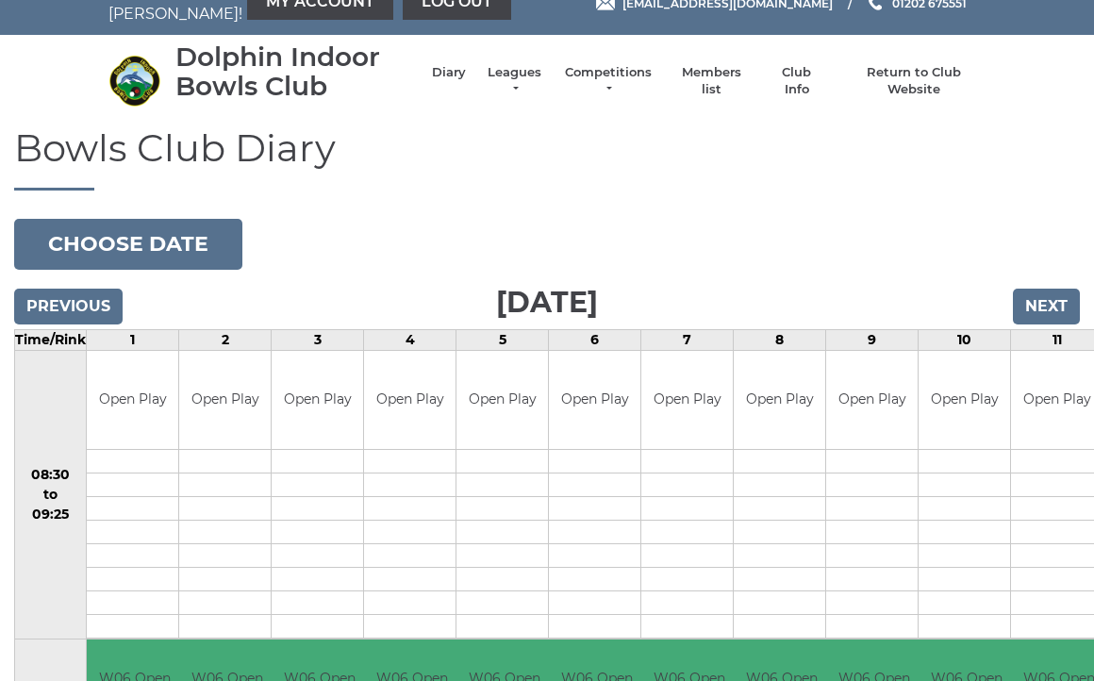
scroll to position [0, 0]
